Goal: Find specific page/section: Find specific page/section

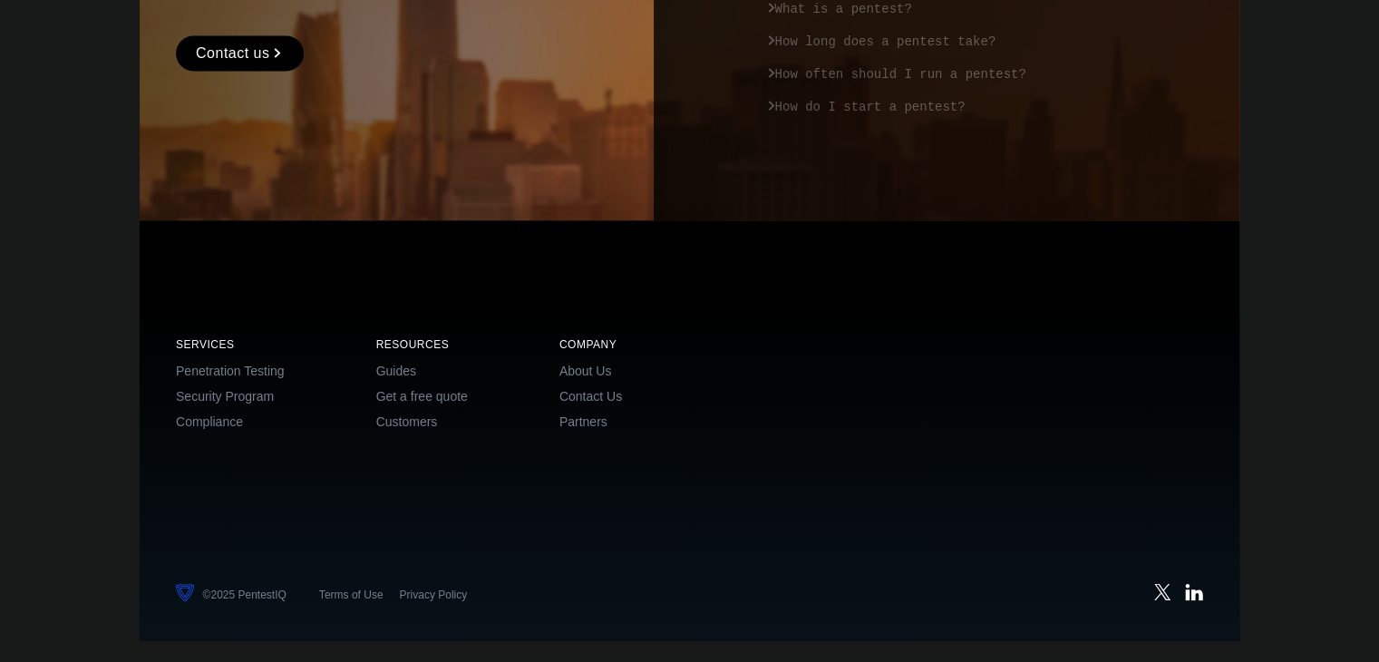
scroll to position [3102, 0]
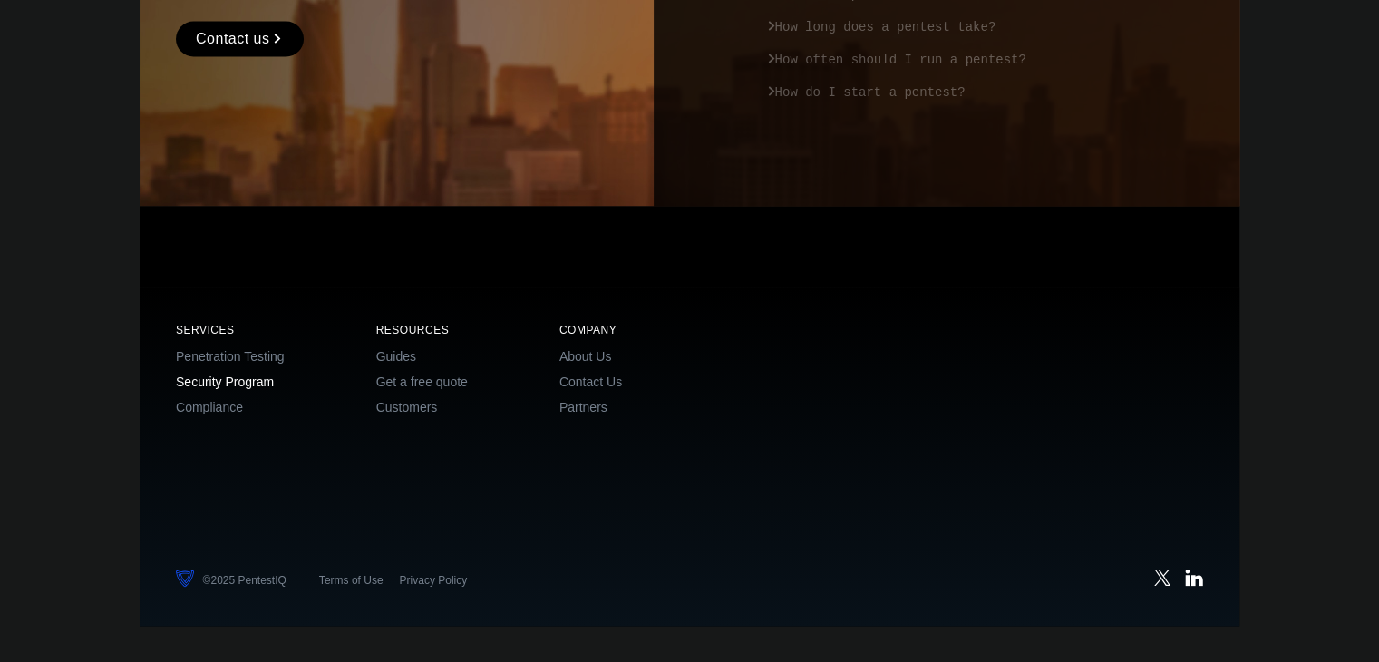
click at [213, 384] on link "Security Program" at bounding box center [225, 381] width 98 height 15
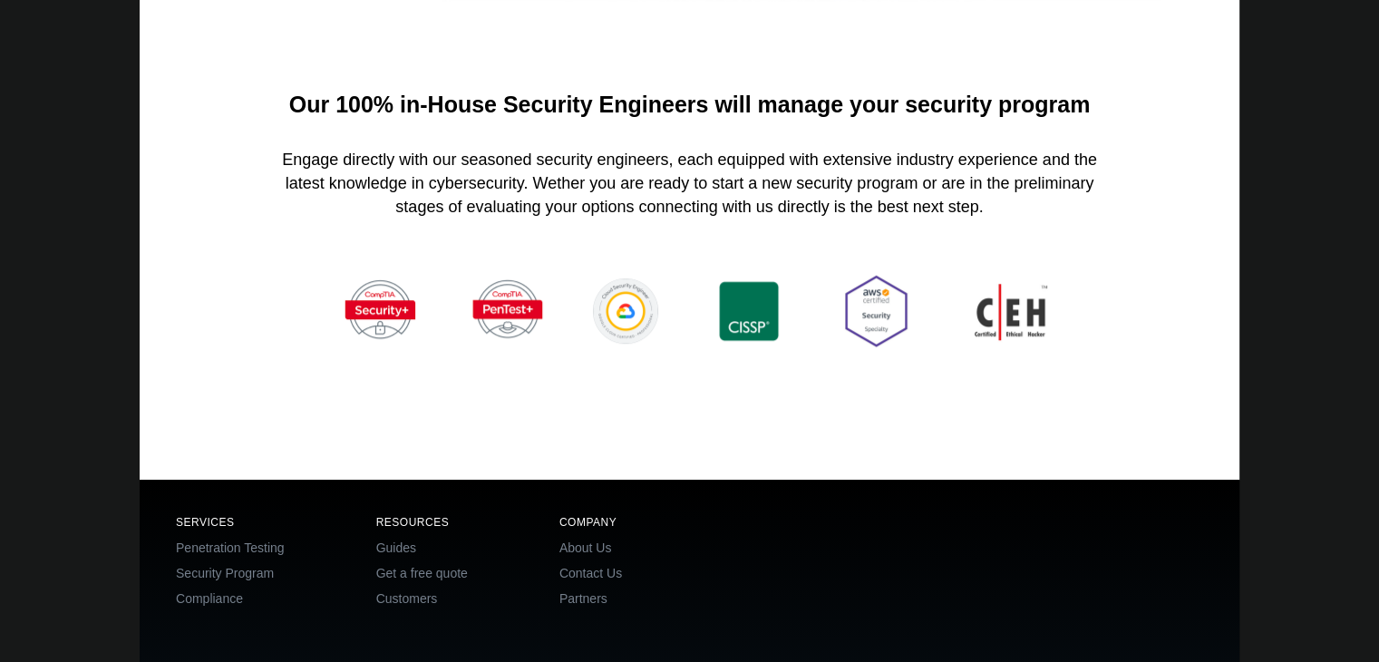
scroll to position [1316, 0]
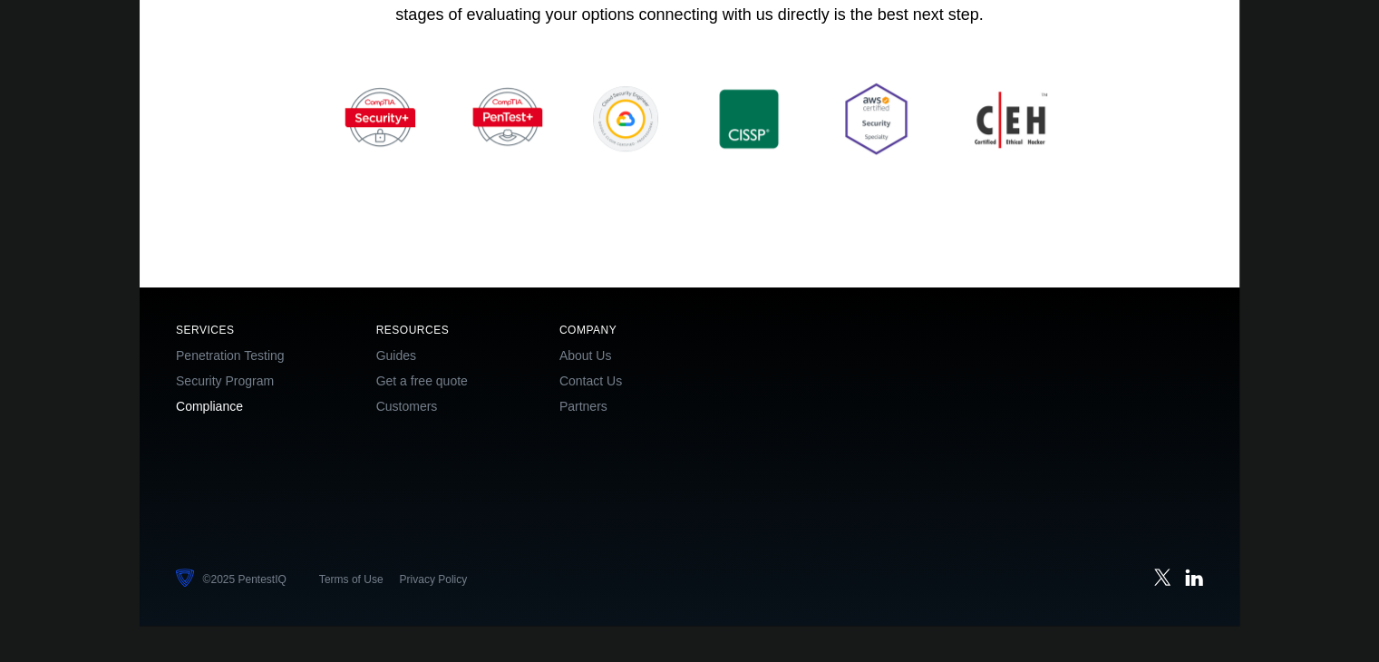
click at [223, 411] on link "Compliance" at bounding box center [209, 406] width 67 height 15
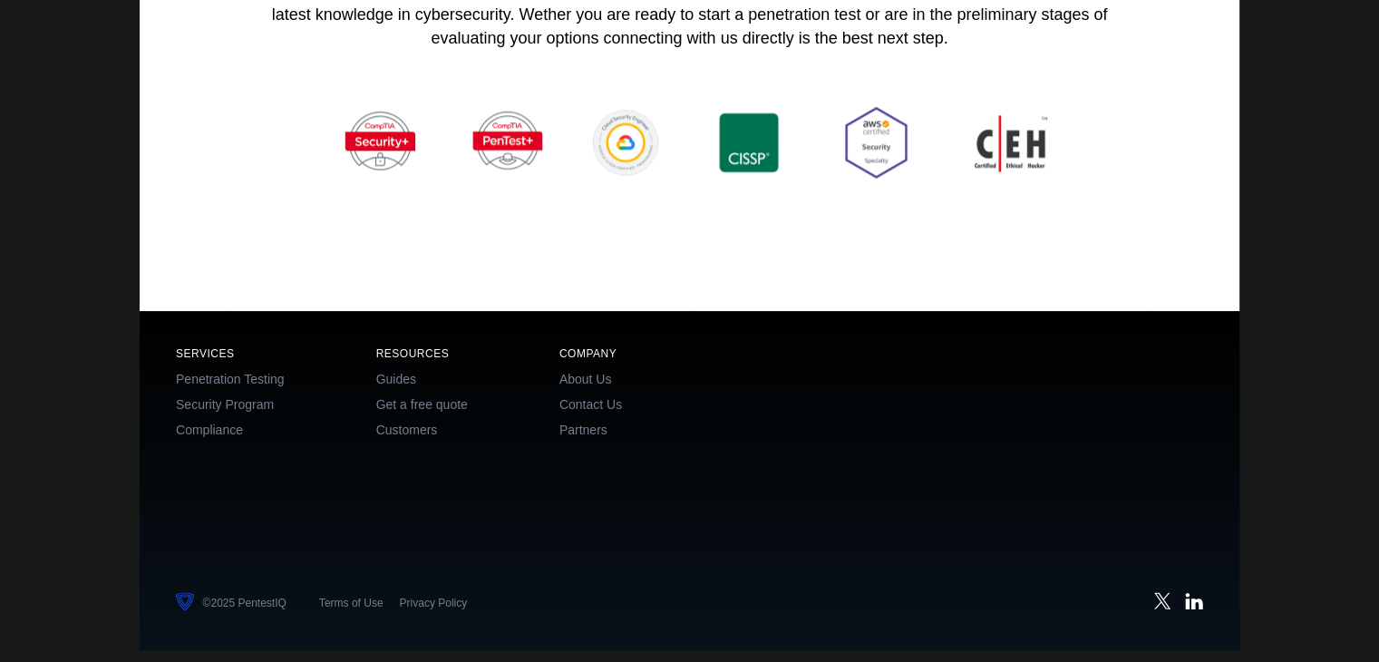
scroll to position [2458, 0]
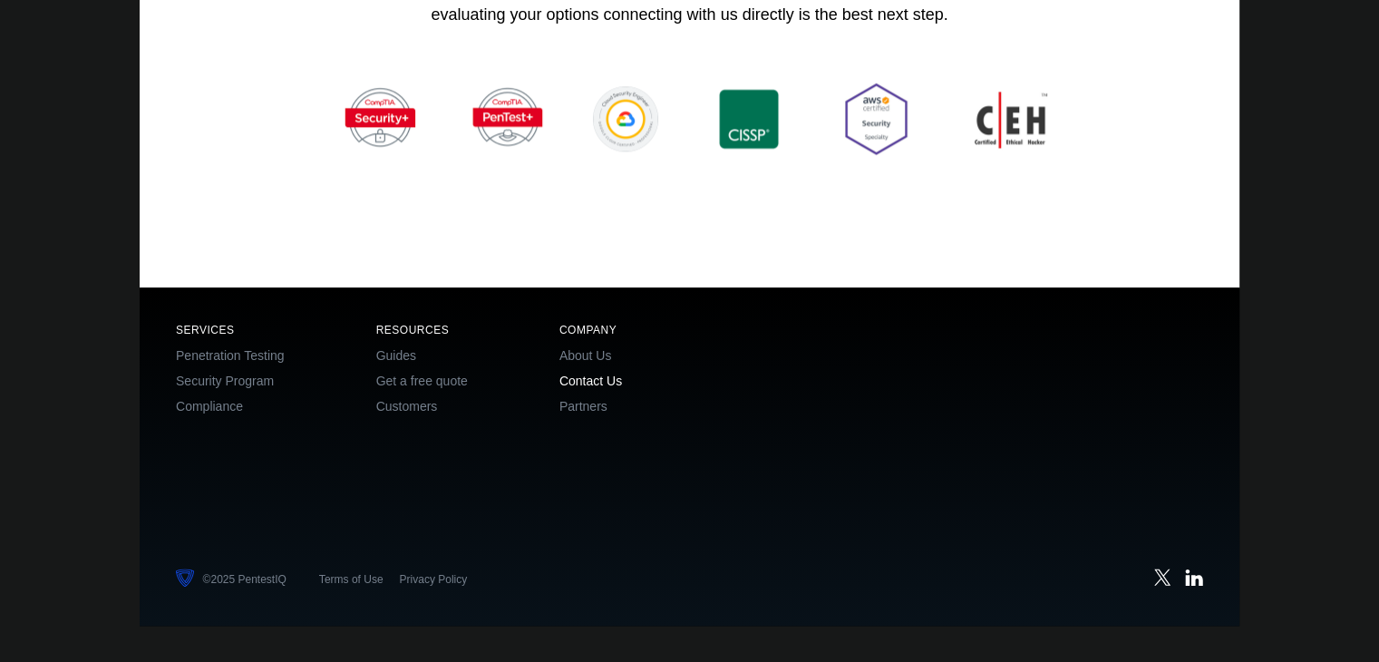
click at [584, 385] on link "Contact Us" at bounding box center [590, 381] width 63 height 15
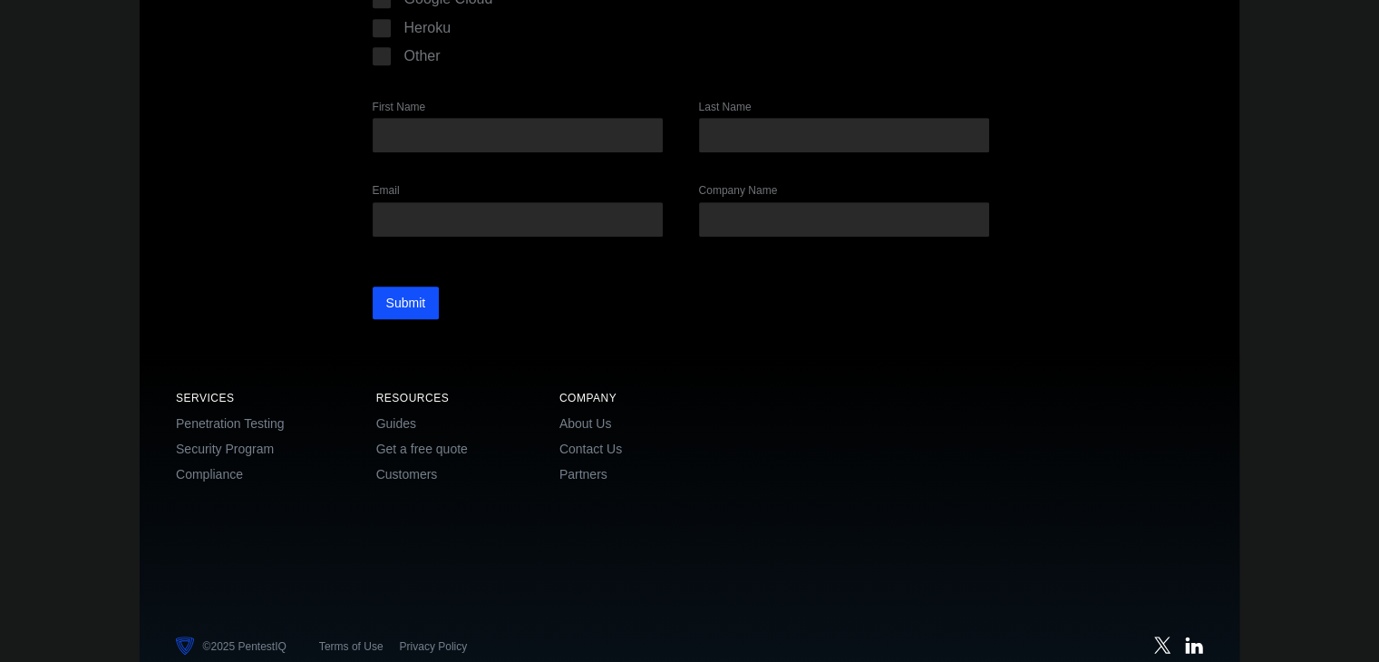
scroll to position [977, 0]
